Goal: Task Accomplishment & Management: Manage account settings

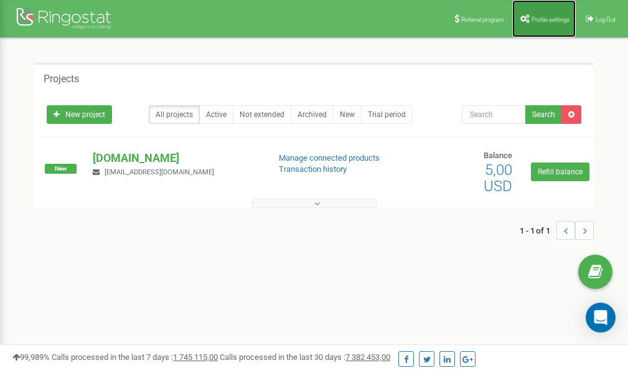
click at [530, 24] on link "Profile settings" at bounding box center [545, 18] width 64 height 37
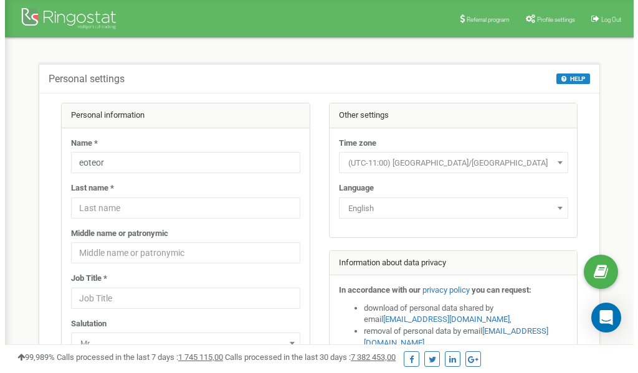
scroll to position [62, 0]
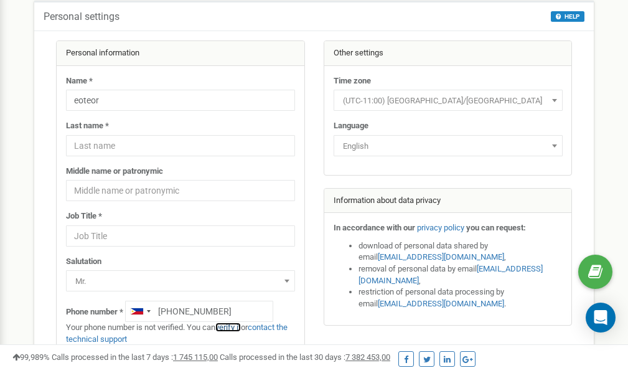
click at [236, 327] on link "verify it" at bounding box center [228, 327] width 26 height 9
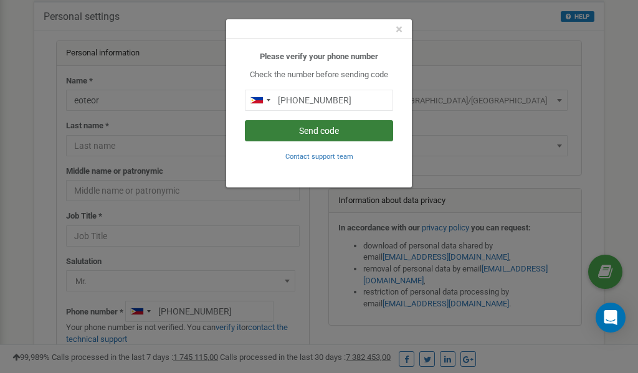
click at [307, 132] on button "Send code" at bounding box center [319, 130] width 148 height 21
